Goal: Task Accomplishment & Management: Use online tool/utility

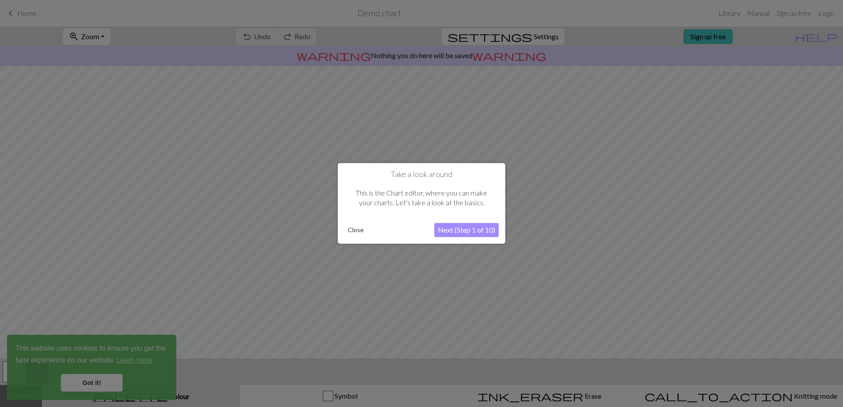
click at [109, 382] on div at bounding box center [421, 203] width 843 height 407
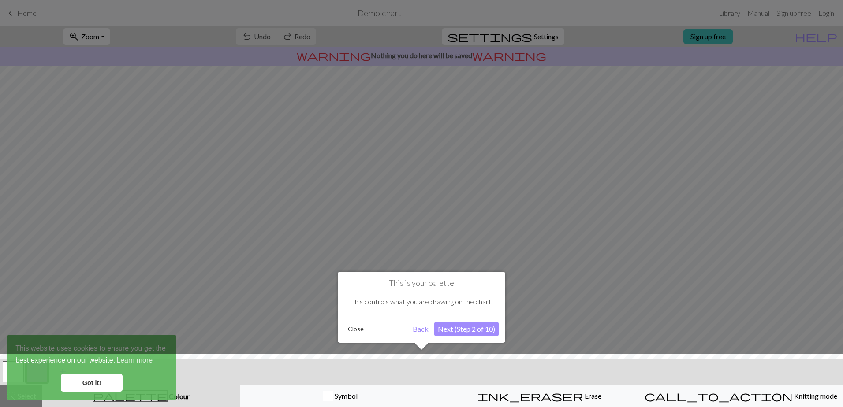
click at [101, 382] on div at bounding box center [422, 383] width 852 height 57
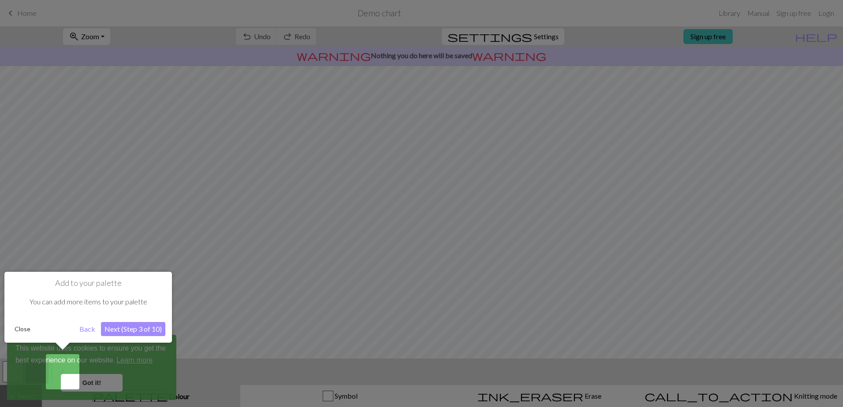
click at [26, 329] on button "Close" at bounding box center [22, 329] width 23 height 13
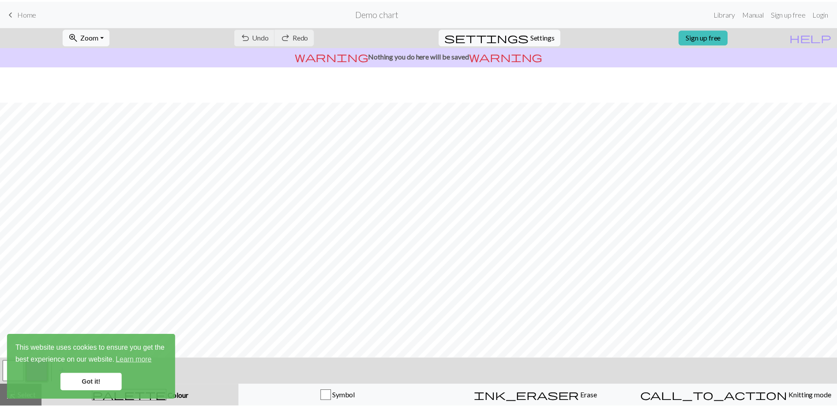
scroll to position [36, 0]
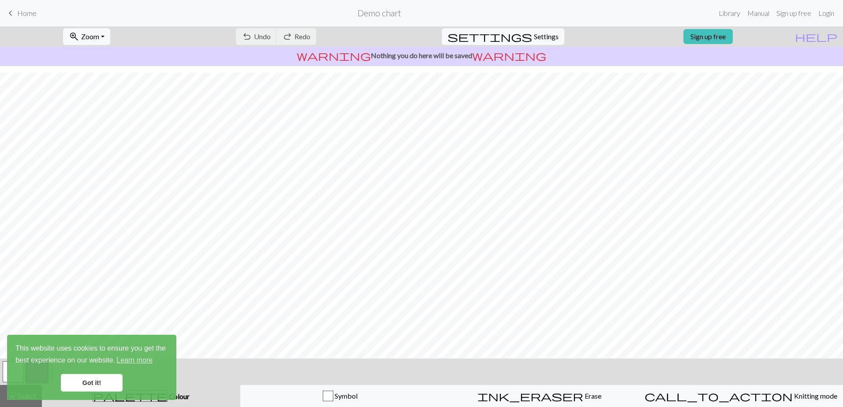
click at [94, 383] on link "Got it!" at bounding box center [92, 383] width 62 height 18
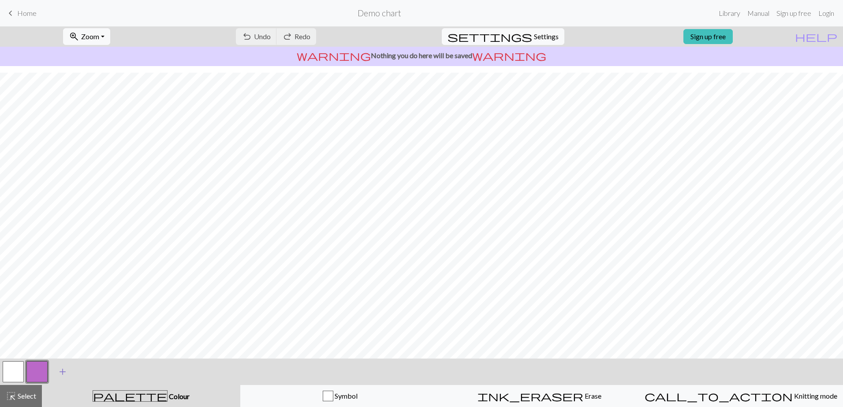
click at [61, 374] on span "add" at bounding box center [62, 372] width 11 height 12
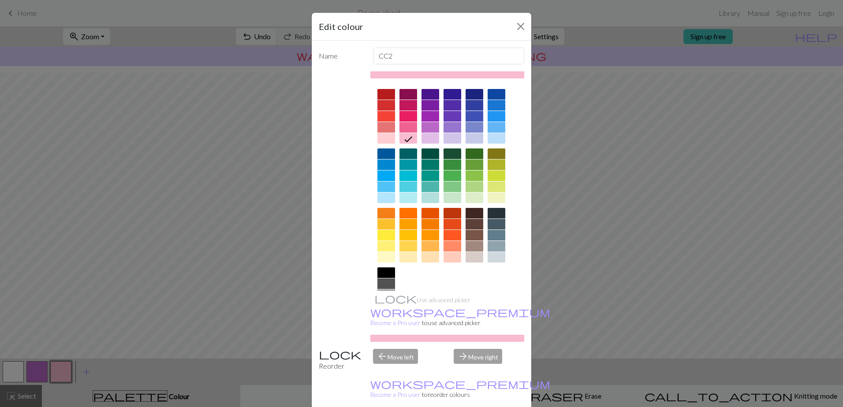
click at [384, 154] on div at bounding box center [386, 154] width 18 height 11
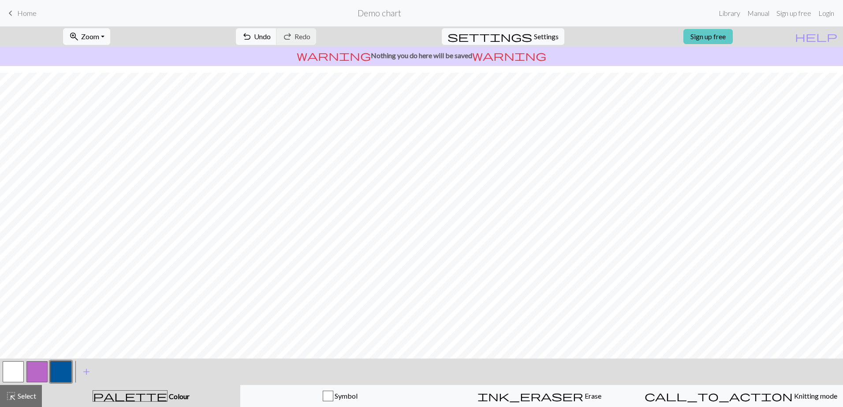
click at [733, 30] on link "Sign up free" at bounding box center [708, 36] width 49 height 15
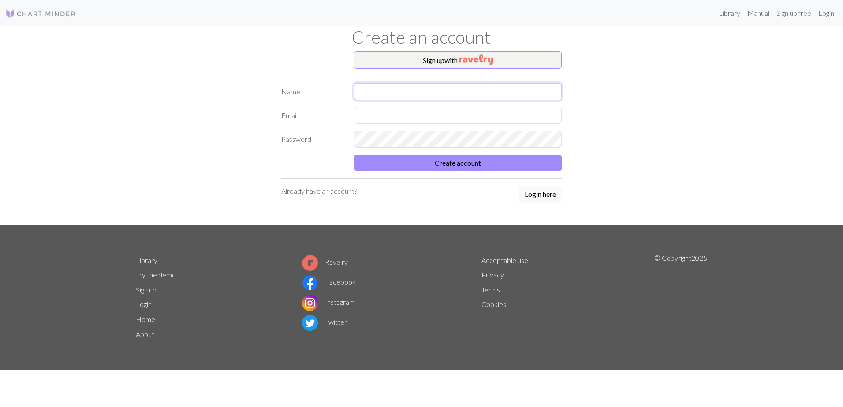
click at [407, 92] on input "text" at bounding box center [458, 91] width 208 height 17
type input "[PERSON_NAME]"
type input "ren1275@hotmail.co.uk"
click at [451, 163] on button "Create account" at bounding box center [458, 163] width 208 height 17
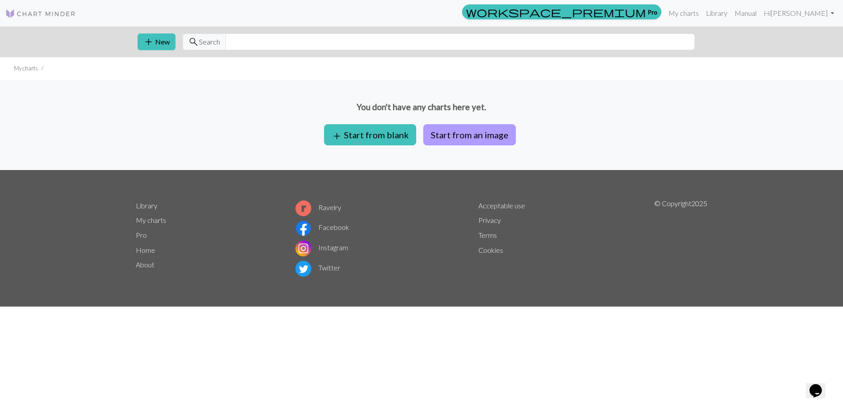
click at [479, 129] on button "Start from an image" at bounding box center [469, 134] width 93 height 21
click at [379, 134] on button "add Start from blank" at bounding box center [370, 134] width 92 height 21
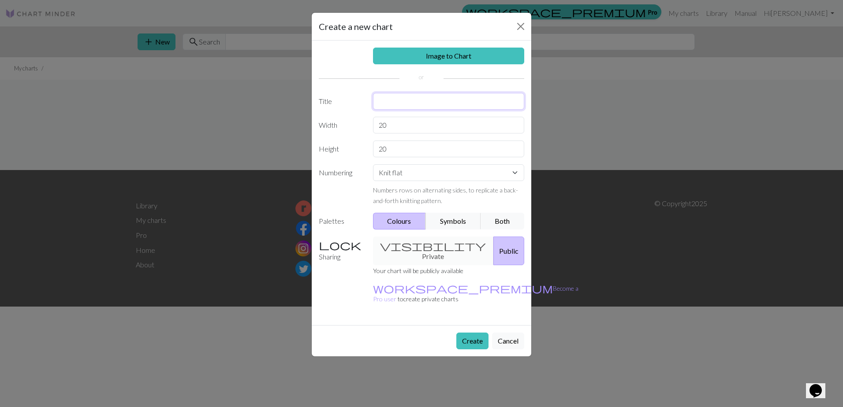
click at [413, 107] on input "text" at bounding box center [449, 101] width 152 height 17
type input "Tree"
click at [419, 151] on input "20" at bounding box center [449, 149] width 152 height 17
type input "2"
type input "40"
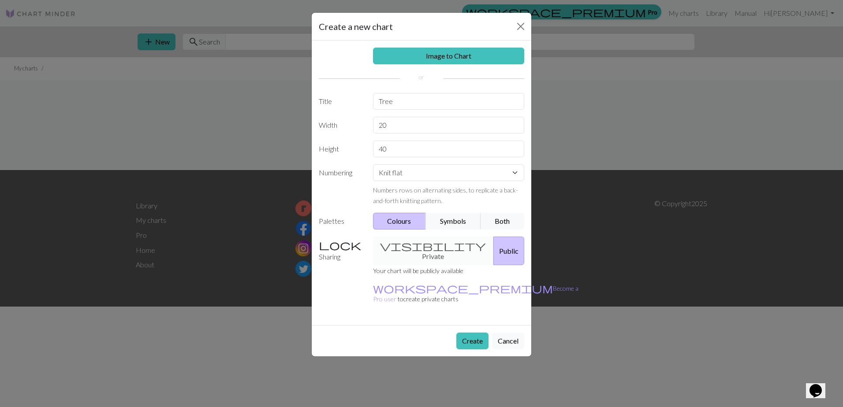
click at [427, 240] on div "visibility Private Public" at bounding box center [449, 251] width 162 height 29
click at [479, 333] on button "Create" at bounding box center [472, 341] width 32 height 17
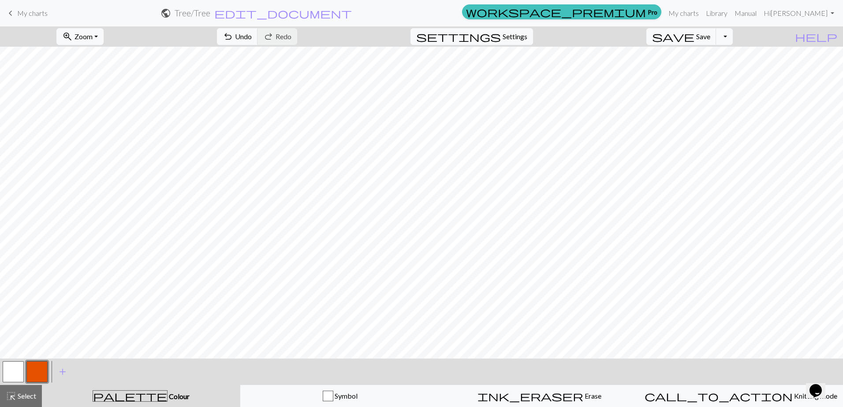
click at [304, 36] on div "undo Undo Undo redo Redo Redo" at bounding box center [256, 36] width 93 height 20
click at [304, 39] on div "undo Undo Undo redo Redo Redo" at bounding box center [256, 36] width 93 height 20
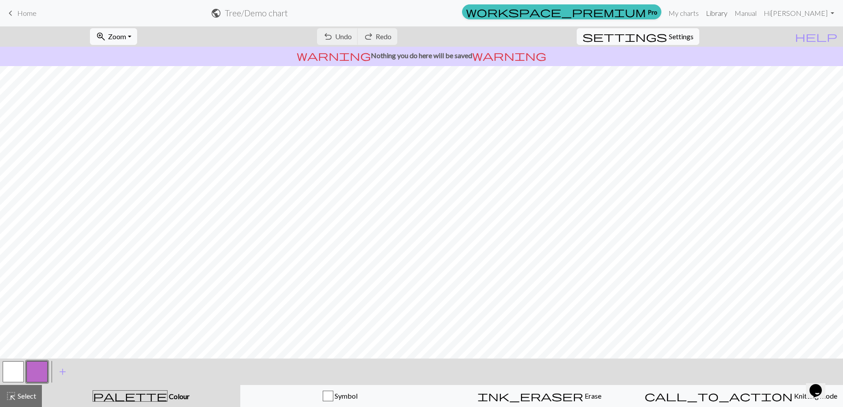
click at [726, 12] on link "Library" at bounding box center [717, 13] width 29 height 18
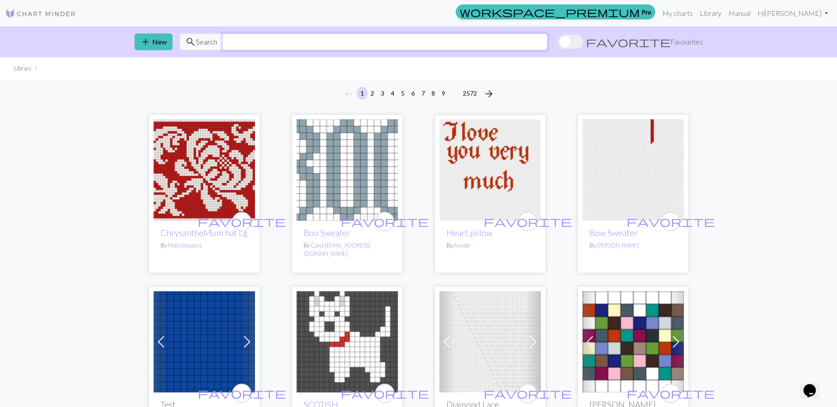
click at [382, 42] on input "text" at bounding box center [384, 42] width 325 height 17
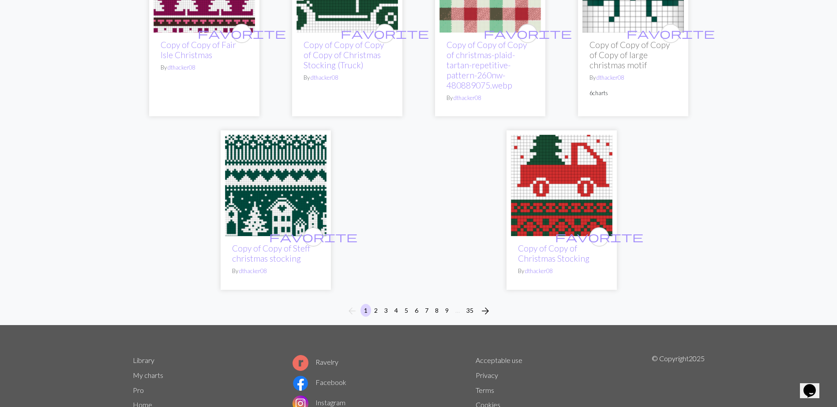
scroll to position [2351, 0]
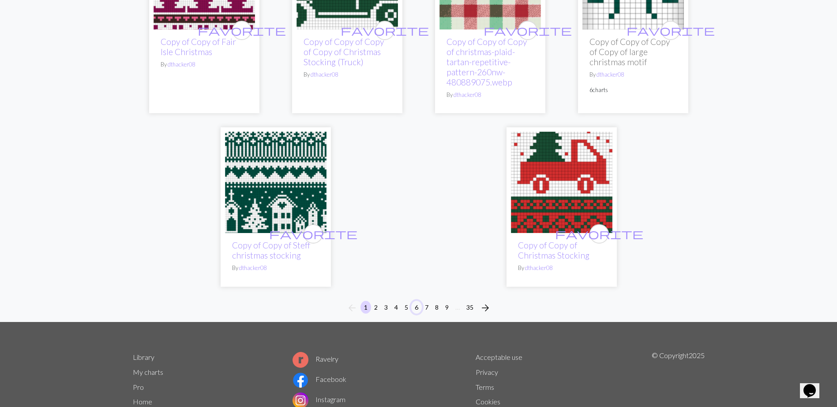
click at [414, 301] on button "6" at bounding box center [416, 307] width 11 height 13
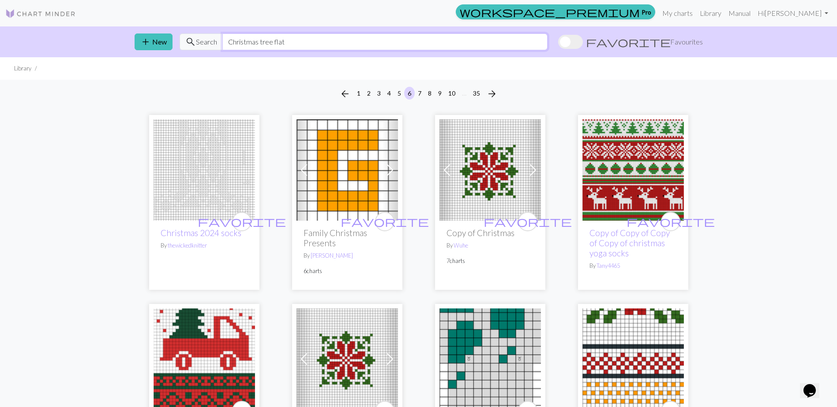
click at [304, 42] on input "Christmas tree flat" at bounding box center [384, 42] width 325 height 17
type input "C"
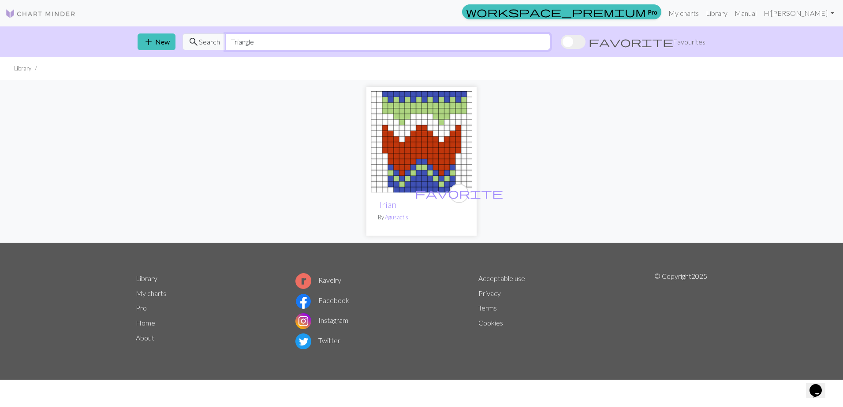
type input "Triangle"
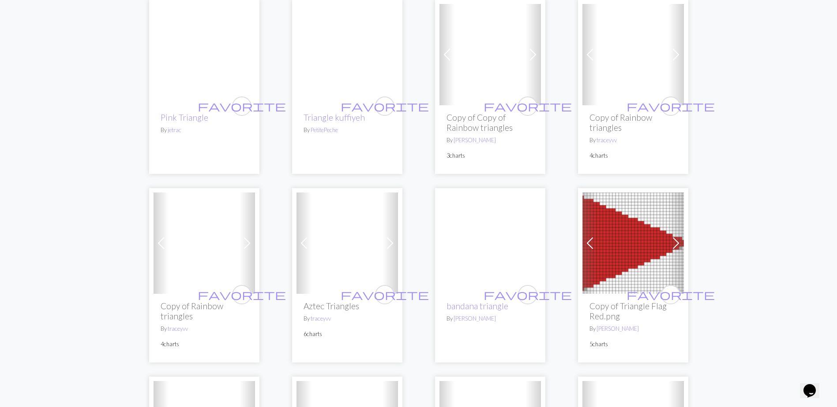
scroll to position [1438, 0]
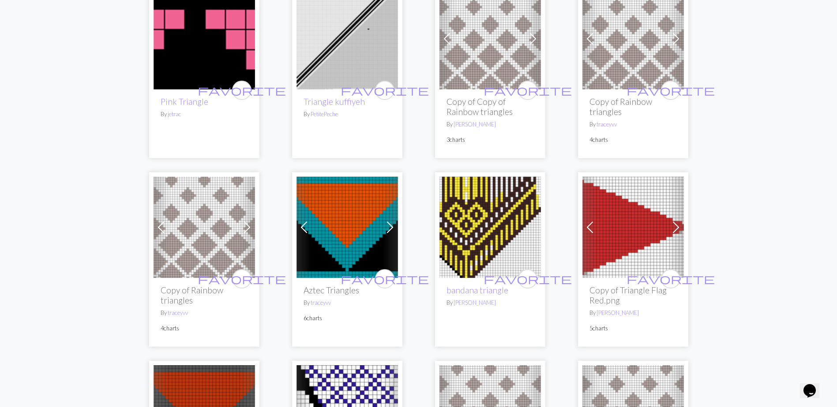
click at [614, 234] on img at bounding box center [632, 227] width 101 height 101
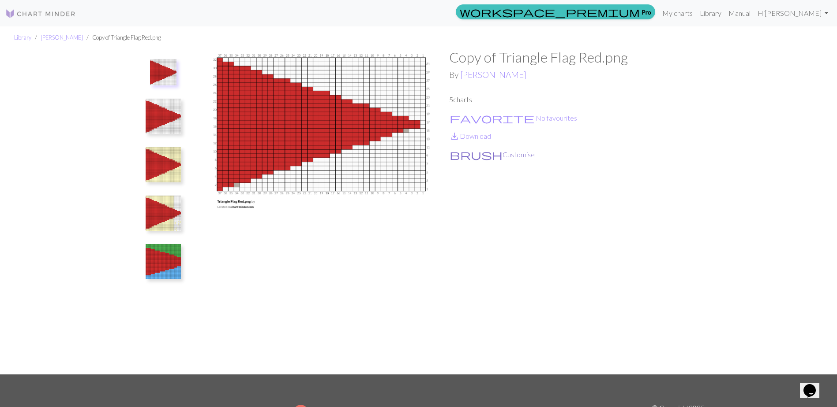
click at [479, 152] on button "brush Customise" at bounding box center [492, 154] width 86 height 11
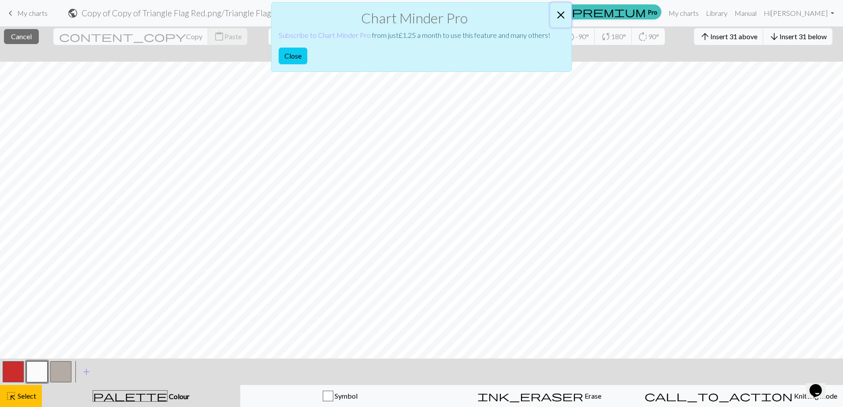
click at [565, 9] on button "Close" at bounding box center [560, 15] width 21 height 25
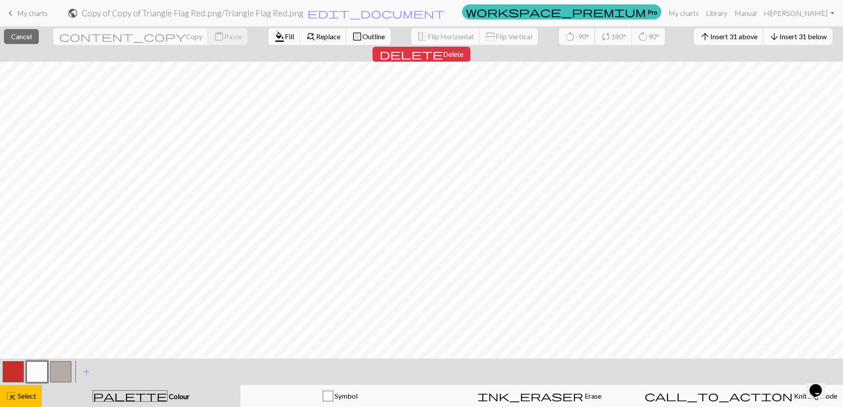
click at [576, 34] on span "-90°" at bounding box center [583, 36] width 14 height 8
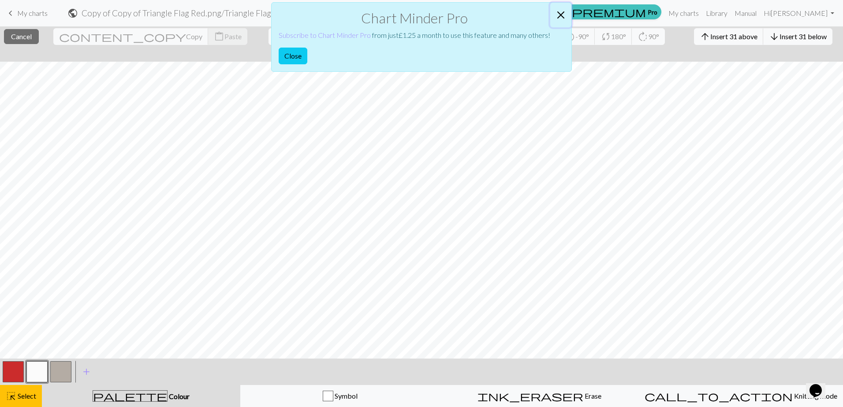
click at [561, 13] on button "Close" at bounding box center [560, 15] width 21 height 25
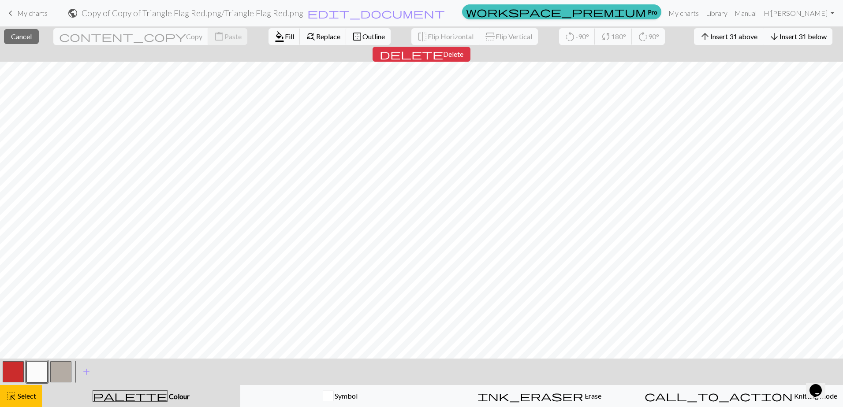
click at [576, 35] on span "-90°" at bounding box center [583, 36] width 14 height 8
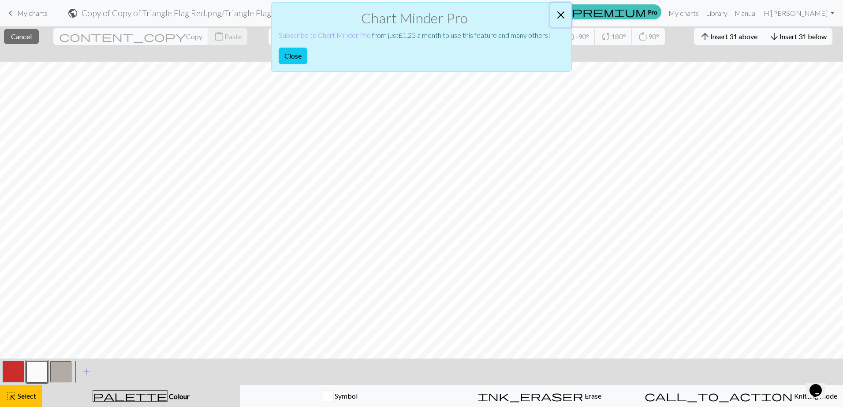
click at [561, 14] on button "Close" at bounding box center [560, 15] width 21 height 25
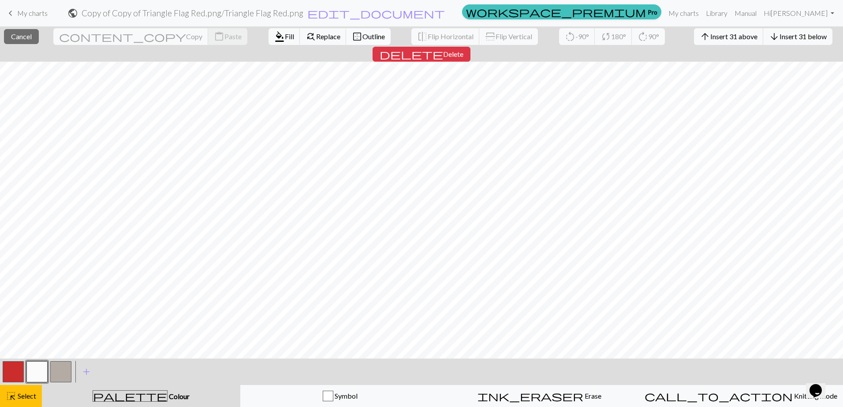
click at [346, 31] on button "border_outer Outline" at bounding box center [368, 36] width 45 height 17
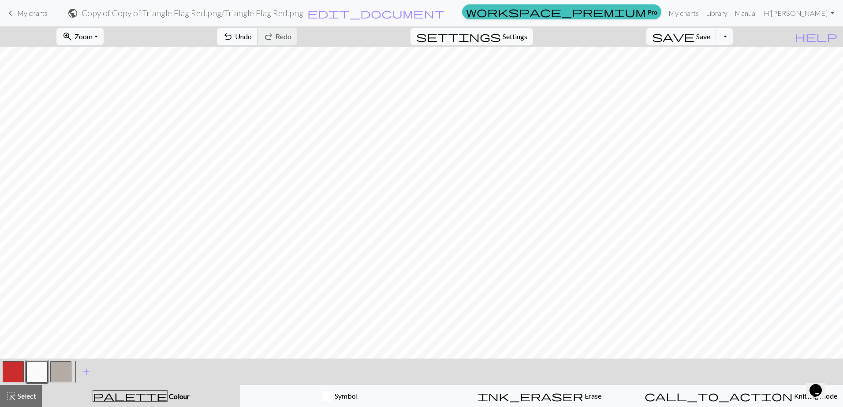
click at [252, 33] on span "Undo" at bounding box center [243, 36] width 17 height 8
click at [233, 39] on span "undo" at bounding box center [228, 36] width 11 height 12
click at [258, 43] on button "undo Undo Undo" at bounding box center [237, 36] width 41 height 17
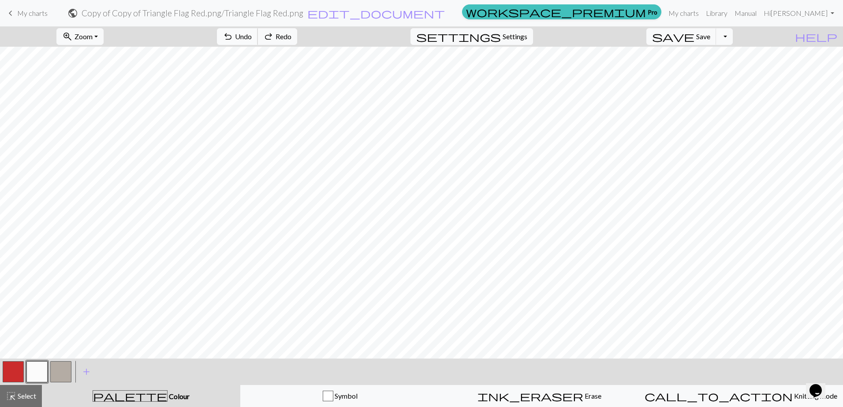
click at [258, 41] on button "undo Undo Undo" at bounding box center [237, 36] width 41 height 17
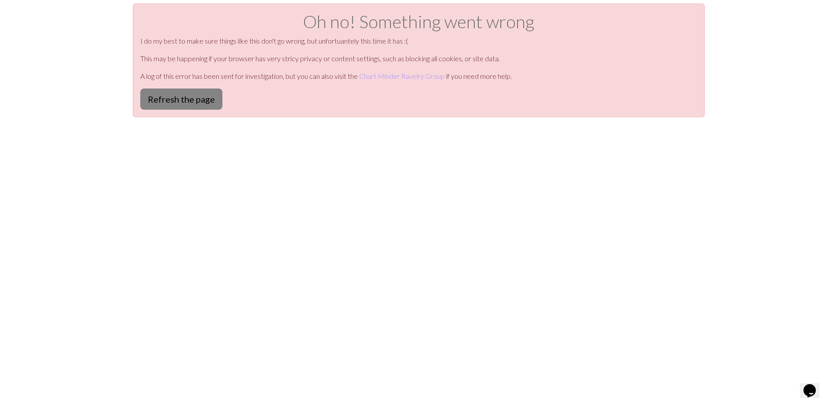
click at [174, 106] on button "Refresh the page" at bounding box center [181, 99] width 82 height 21
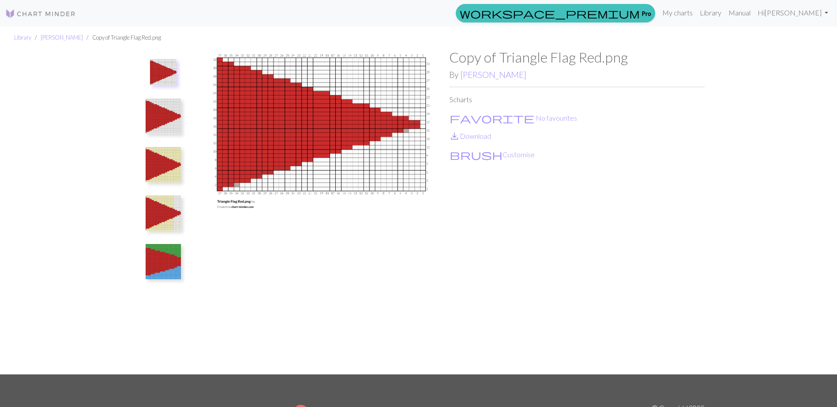
scroll to position [23, 0]
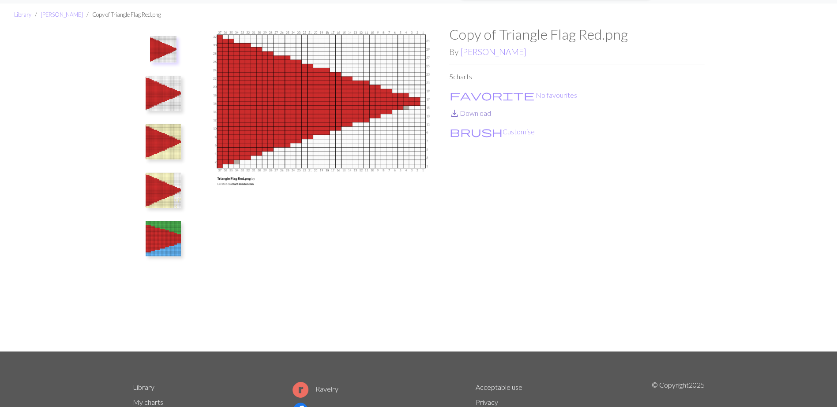
click at [472, 111] on link "save_alt Download" at bounding box center [470, 113] width 42 height 8
